Goal: Task Accomplishment & Management: Use online tool/utility

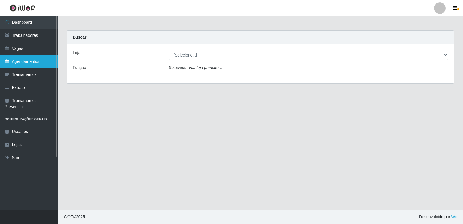
click at [17, 63] on link "Agendamentos" at bounding box center [29, 61] width 58 height 13
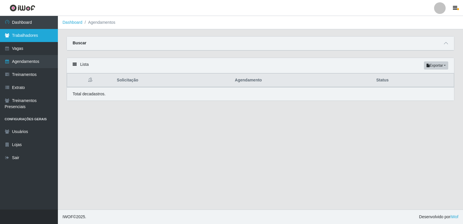
click at [24, 37] on link "Trabalhadores" at bounding box center [29, 35] width 58 height 13
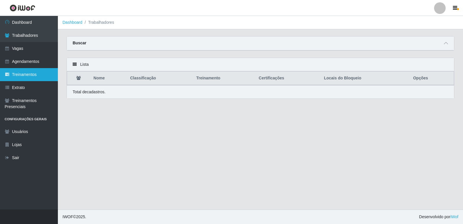
click at [23, 75] on link "Treinamentos" at bounding box center [29, 74] width 58 height 13
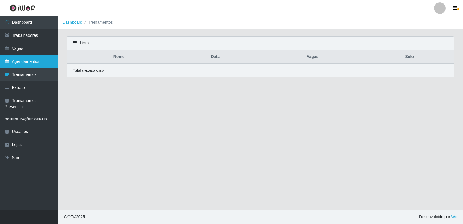
click at [24, 62] on link "Agendamentos" at bounding box center [29, 61] width 58 height 13
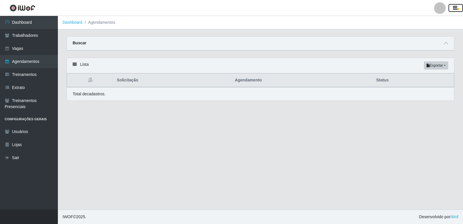
click at [173, 8] on button "button" at bounding box center [456, 8] width 14 height 8
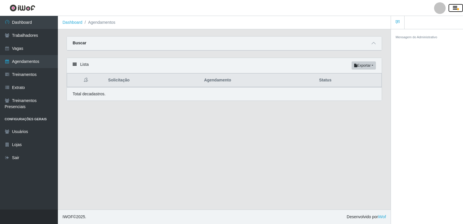
click at [173, 8] on button "button" at bounding box center [456, 8] width 14 height 8
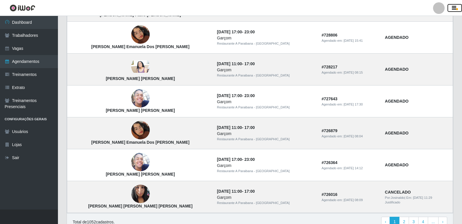
scroll to position [352, 0]
click at [173, 170] on link "2" at bounding box center [404, 222] width 10 height 10
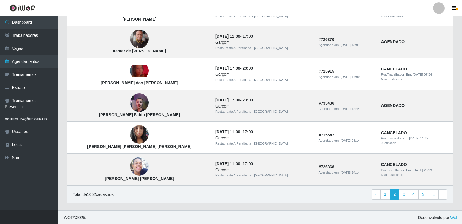
scroll to position [381, 0]
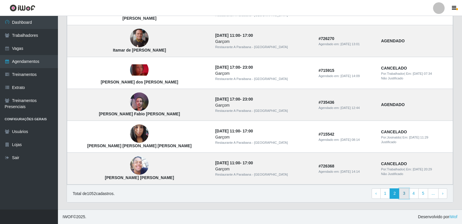
click at [403, 198] on link "3" at bounding box center [404, 193] width 10 height 10
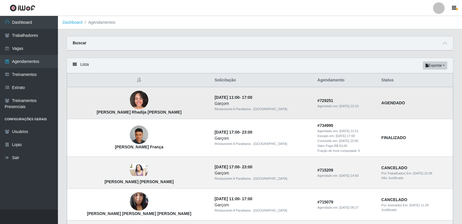
click at [164, 100] on td "[PERSON_NAME] Rhadija [PERSON_NAME]" at bounding box center [139, 103] width 144 height 32
click at [25, 39] on link "Trabalhadores" at bounding box center [29, 35] width 58 height 13
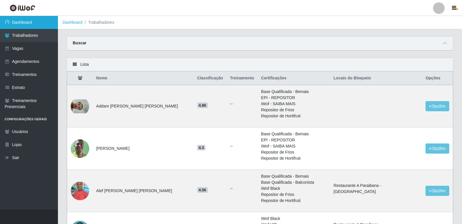
click at [16, 23] on link "Dashboard" at bounding box center [29, 22] width 58 height 13
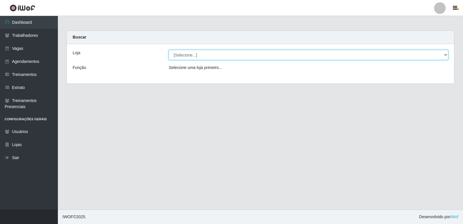
click at [367, 57] on select "[Selecione...] Restaurante A Paraibana - [GEOGRAPHIC_DATA]" at bounding box center [309, 55] width 280 height 10
select select "342"
click at [169, 50] on select "[Selecione...] Restaurante A Paraibana - [GEOGRAPHIC_DATA]" at bounding box center [309, 55] width 280 height 10
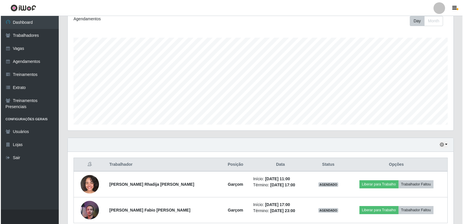
scroll to position [87, 0]
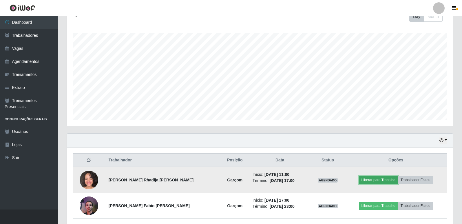
click at [361, 178] on button "Liberar para Trabalho" at bounding box center [378, 180] width 39 height 8
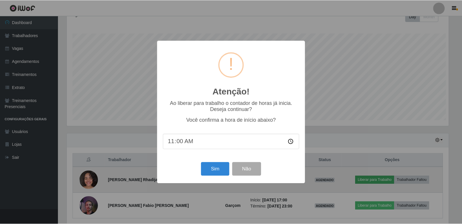
scroll to position [120, 383]
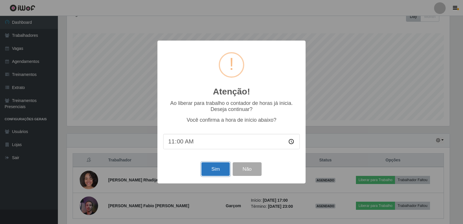
click at [208, 174] on button "Sim" at bounding box center [216, 169] width 28 height 14
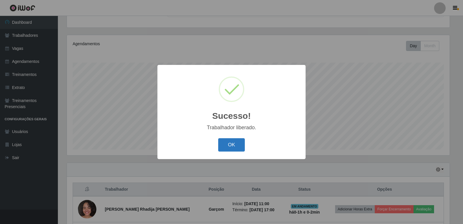
click at [234, 146] on button "OK" at bounding box center [231, 145] width 27 height 14
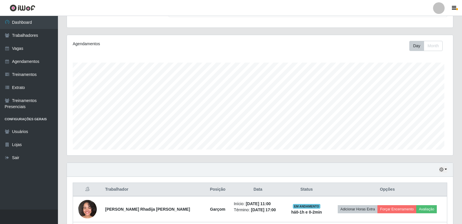
scroll to position [120, 386]
